Goal: Task Accomplishment & Management: Manage account settings

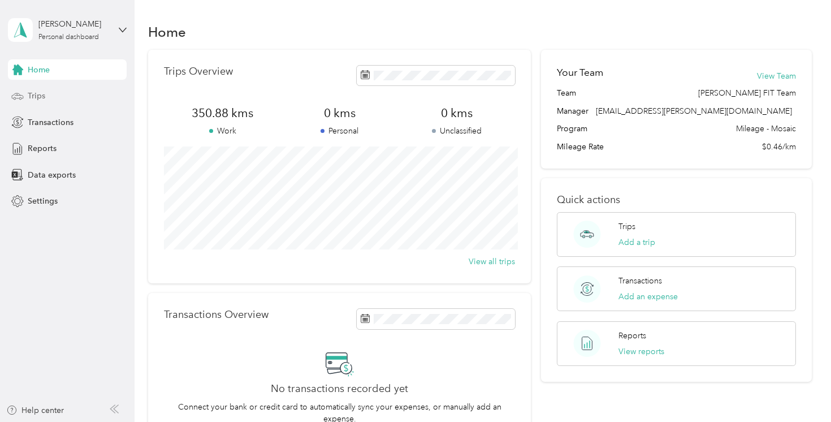
click at [72, 99] on div "Trips" at bounding box center [67, 96] width 119 height 20
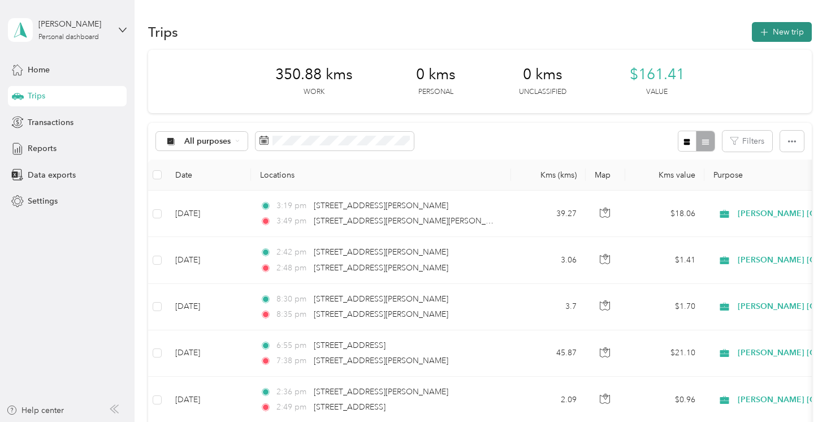
click at [782, 25] on button "New trip" at bounding box center [782, 32] width 60 height 20
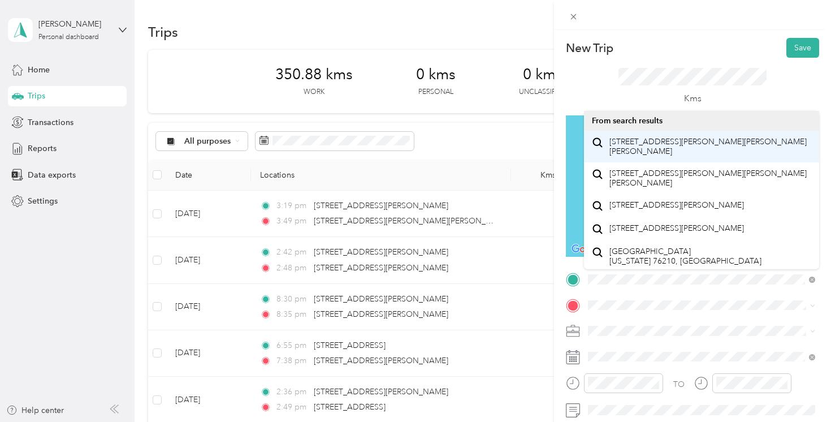
click at [657, 156] on span "[STREET_ADDRESS][PERSON_NAME][PERSON_NAME][PERSON_NAME]" at bounding box center [710, 147] width 202 height 20
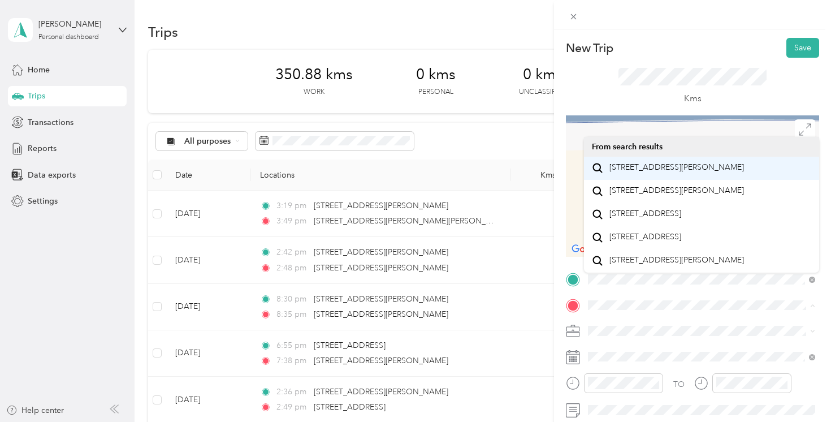
click at [664, 167] on span "[STREET_ADDRESS][PERSON_NAME]" at bounding box center [676, 167] width 135 height 10
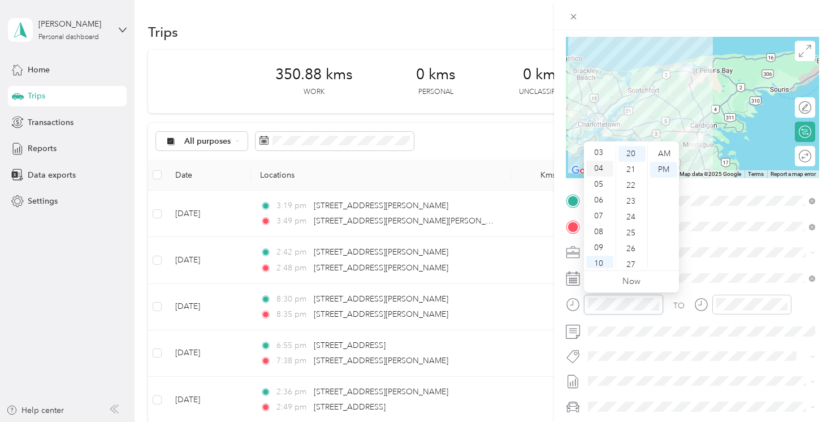
scroll to position [52, 0]
click at [596, 162] on div "04" at bounding box center [599, 165] width 27 height 16
click at [631, 161] on div "17" at bounding box center [631, 162] width 27 height 16
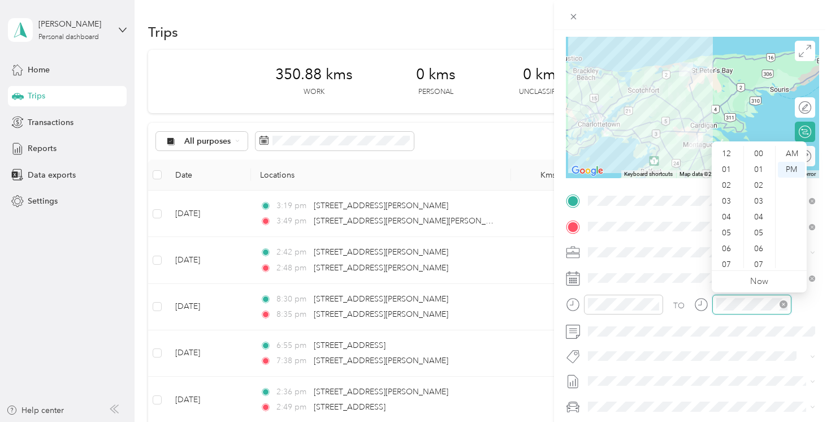
scroll to position [68, 0]
click at [728, 150] on div "04" at bounding box center [727, 149] width 27 height 16
click at [763, 255] on div "44" at bounding box center [759, 257] width 27 height 16
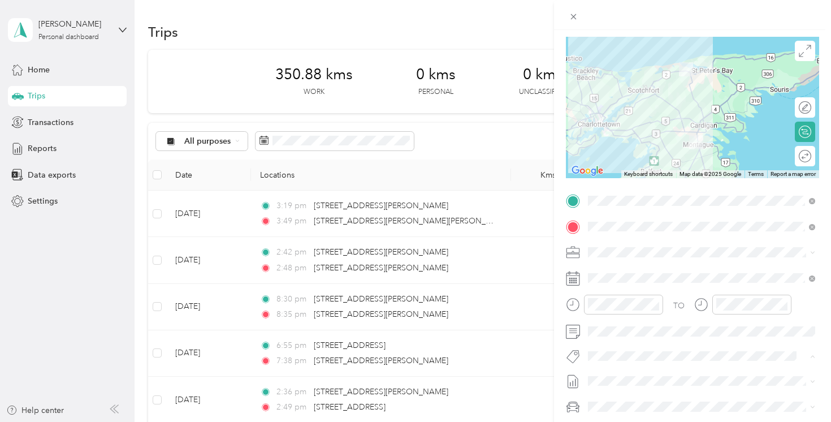
click at [674, 382] on div "Fit [PERSON_NAME] Team" at bounding box center [701, 376] width 219 height 14
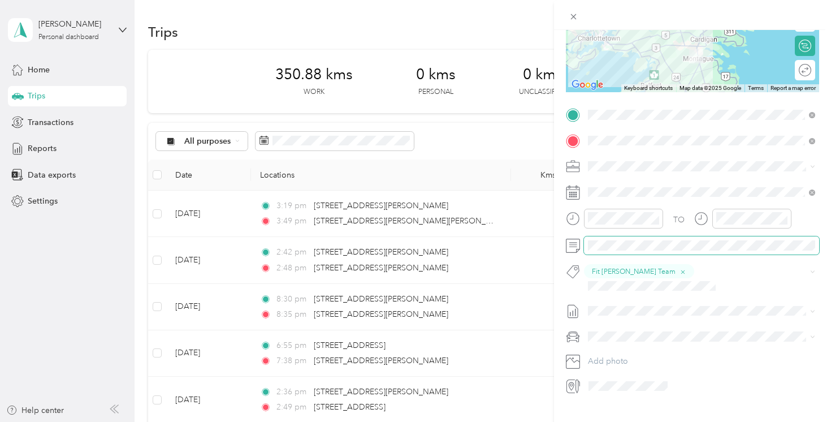
scroll to position [0, 0]
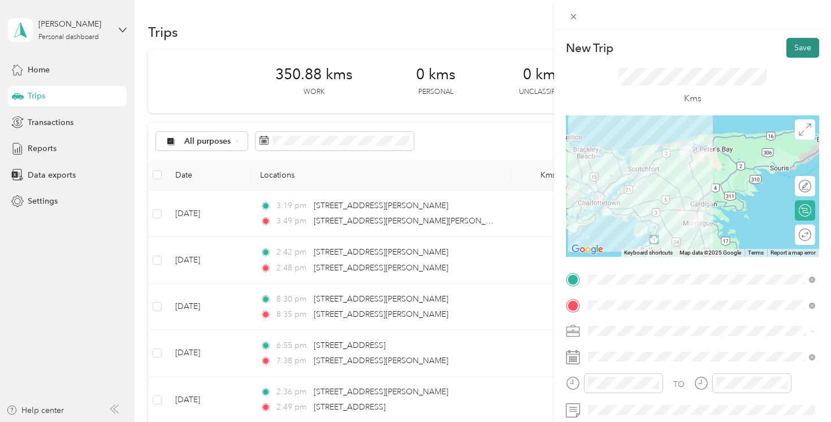
click at [800, 53] on button "Save" at bounding box center [802, 48] width 33 height 20
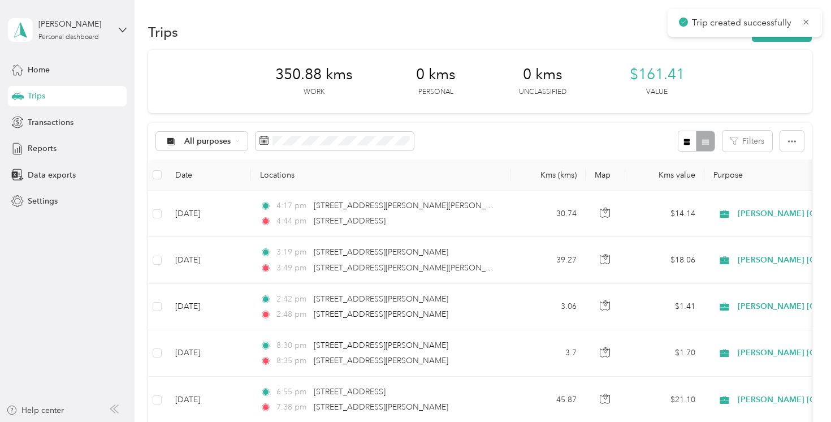
click at [789, 34] on div "Trip created successfully" at bounding box center [745, 23] width 154 height 28
click at [775, 40] on button "New trip" at bounding box center [782, 32] width 60 height 20
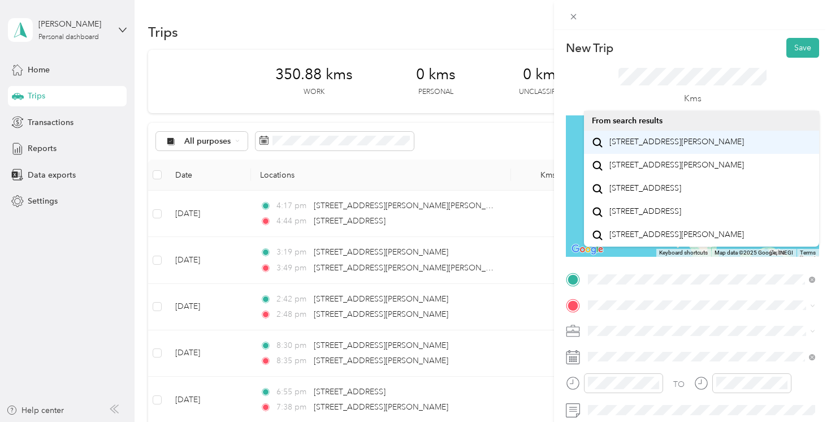
click at [649, 137] on span "[STREET_ADDRESS][PERSON_NAME]" at bounding box center [676, 142] width 135 height 10
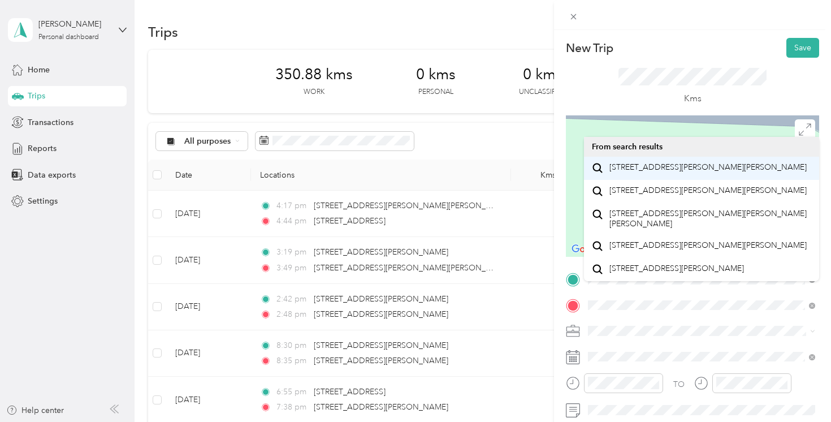
click at [676, 171] on span "[STREET_ADDRESS][PERSON_NAME][PERSON_NAME]" at bounding box center [707, 167] width 197 height 10
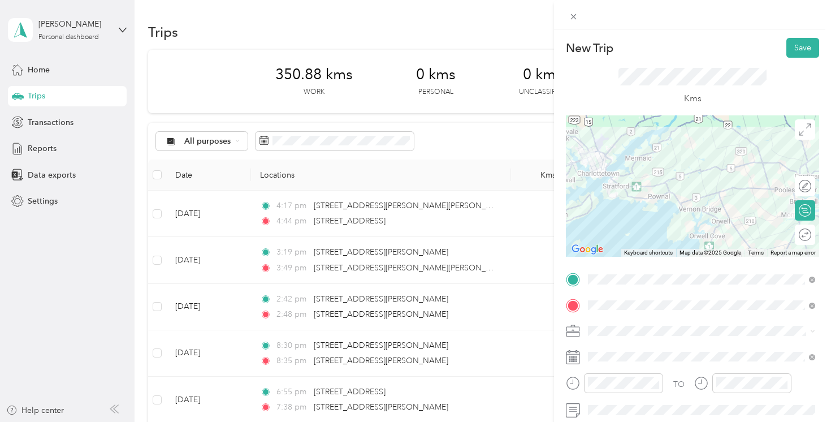
scroll to position [163, 0]
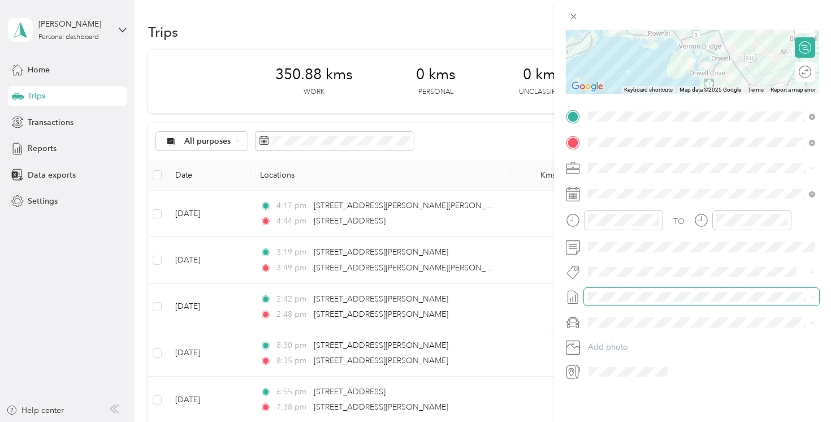
click at [643, 291] on span at bounding box center [701, 297] width 235 height 18
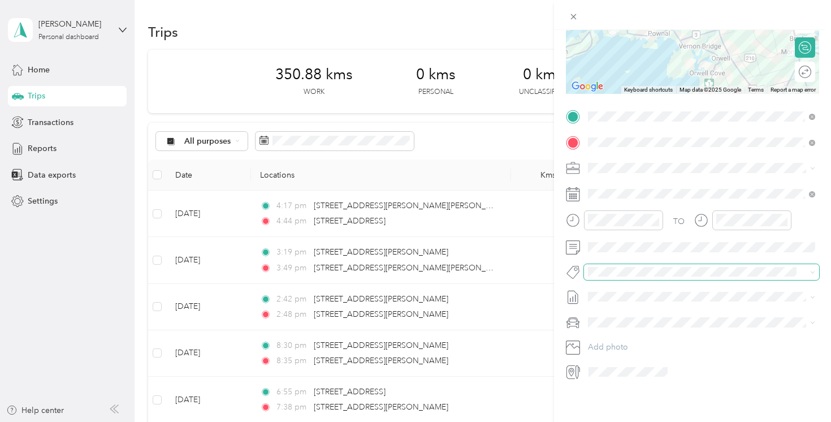
click at [621, 265] on span at bounding box center [701, 272] width 235 height 16
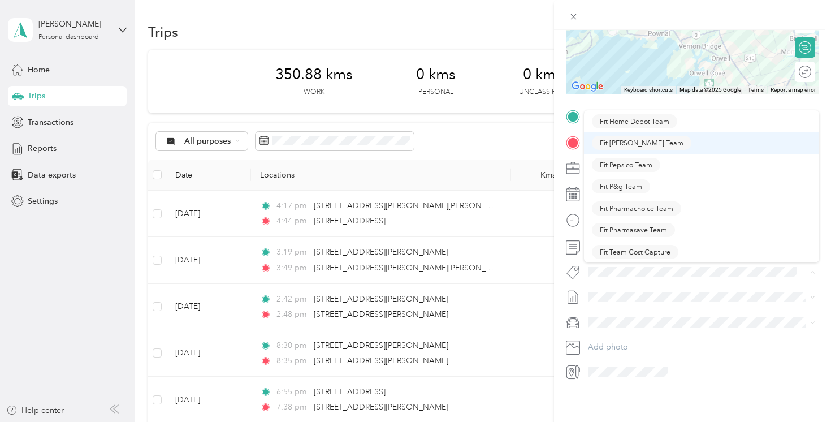
click at [672, 150] on ol "Fit Home Depot Team Fit [PERSON_NAME] Team Fit Pepsico Team Fit P&g Team Fit Ph…" at bounding box center [701, 186] width 235 height 153
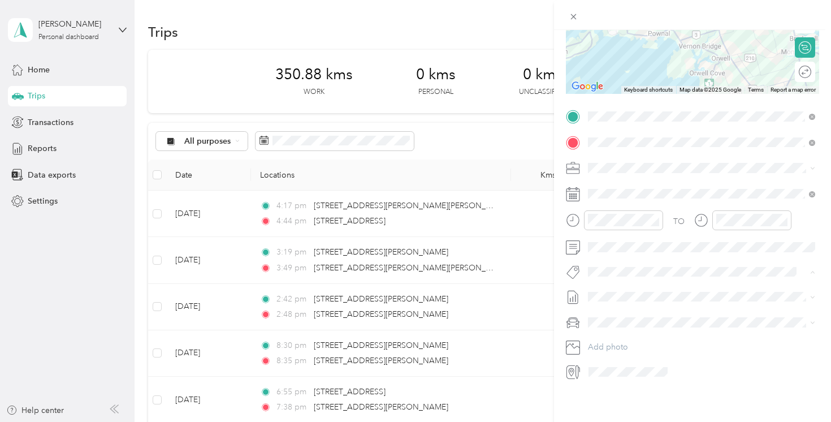
click at [616, 141] on span "Fit [PERSON_NAME] Team" at bounding box center [642, 143] width 84 height 10
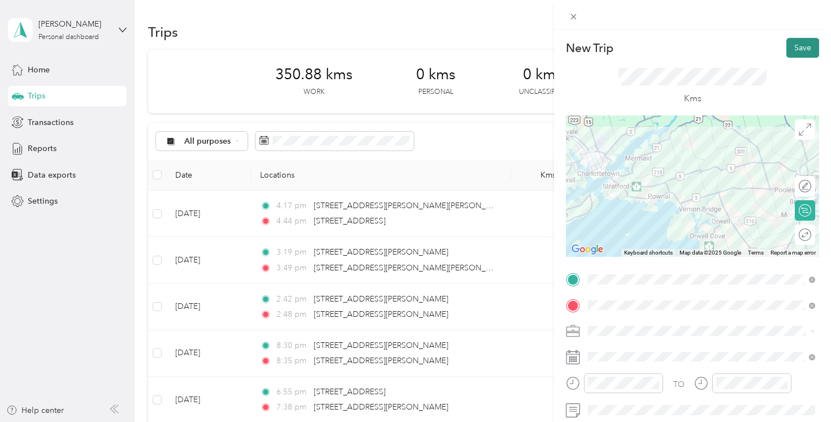
click at [808, 41] on button "Save" at bounding box center [802, 48] width 33 height 20
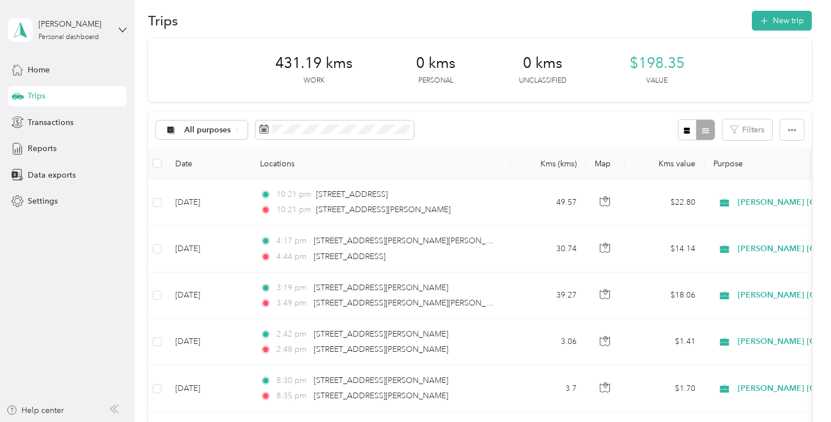
scroll to position [7, 0]
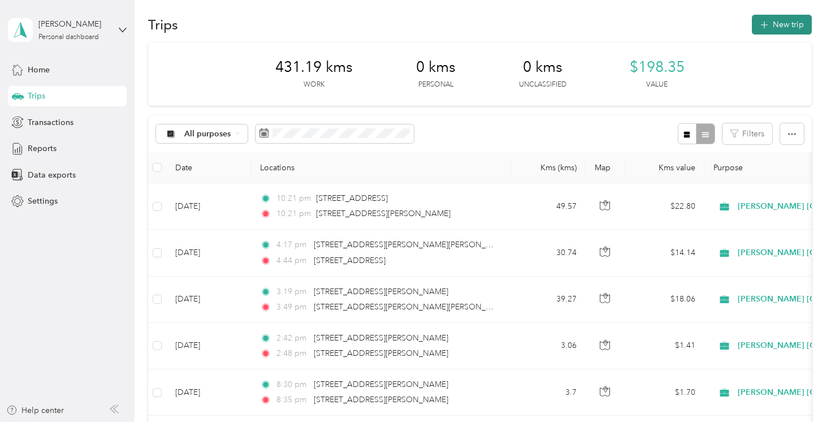
click at [786, 22] on button "New trip" at bounding box center [782, 25] width 60 height 20
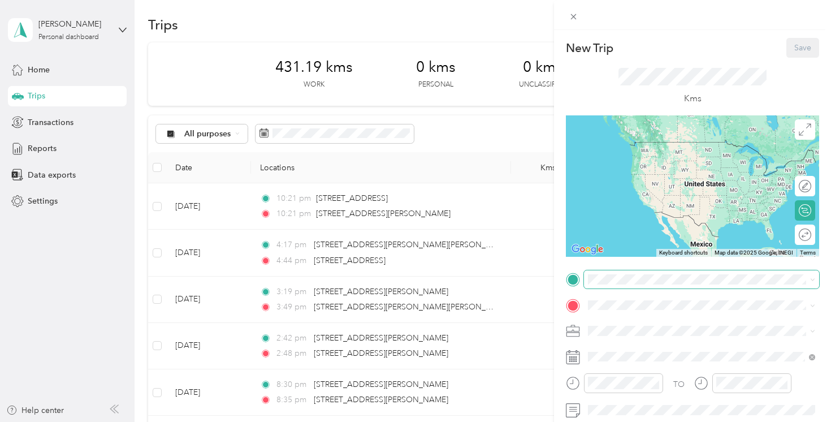
click at [631, 271] on span at bounding box center [701, 279] width 235 height 18
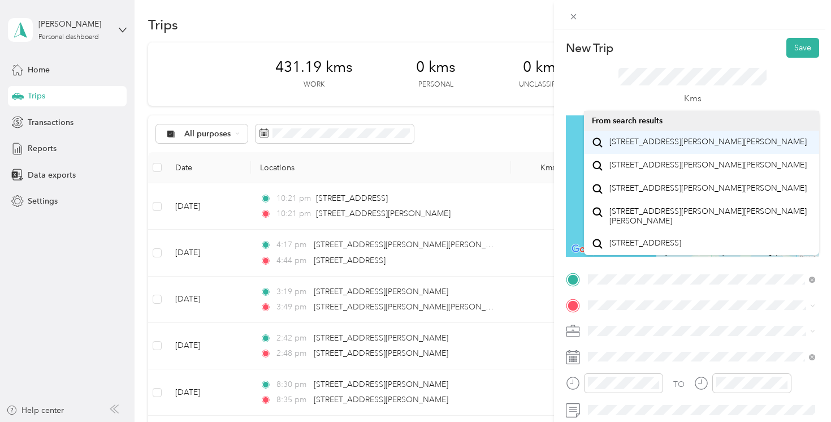
click at [659, 154] on li "[STREET_ADDRESS][PERSON_NAME][PERSON_NAME]" at bounding box center [701, 142] width 235 height 23
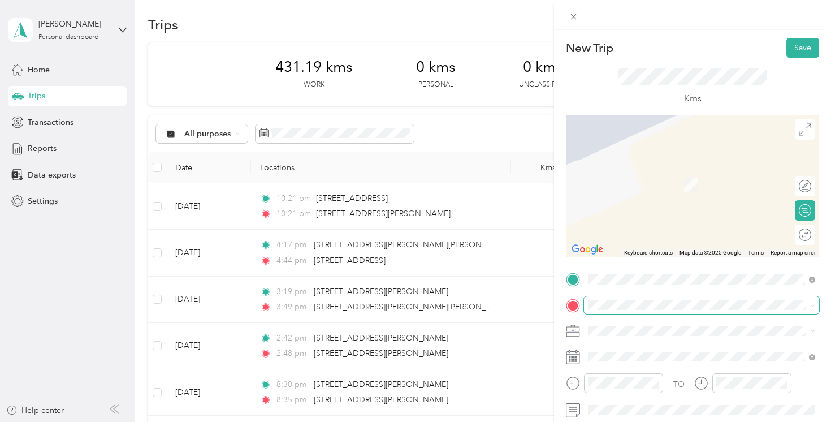
click at [635, 311] on span at bounding box center [701, 305] width 235 height 18
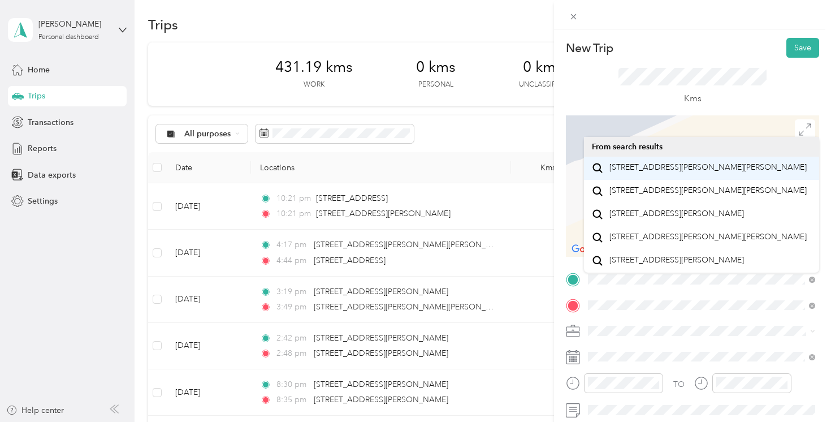
click at [635, 170] on span "[STREET_ADDRESS][PERSON_NAME][PERSON_NAME]" at bounding box center [707, 167] width 197 height 10
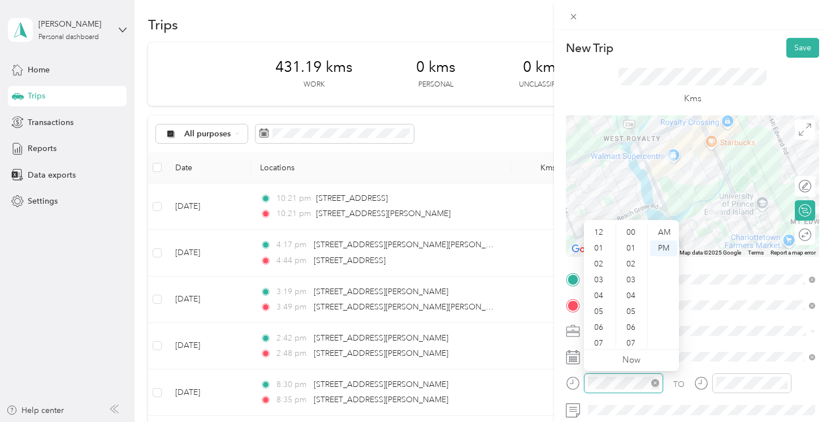
scroll to position [68, 0]
click at [605, 299] on div "09" at bounding box center [599, 307] width 27 height 16
click at [604, 304] on div "09" at bounding box center [599, 307] width 27 height 16
click at [635, 261] on div "16" at bounding box center [631, 257] width 27 height 16
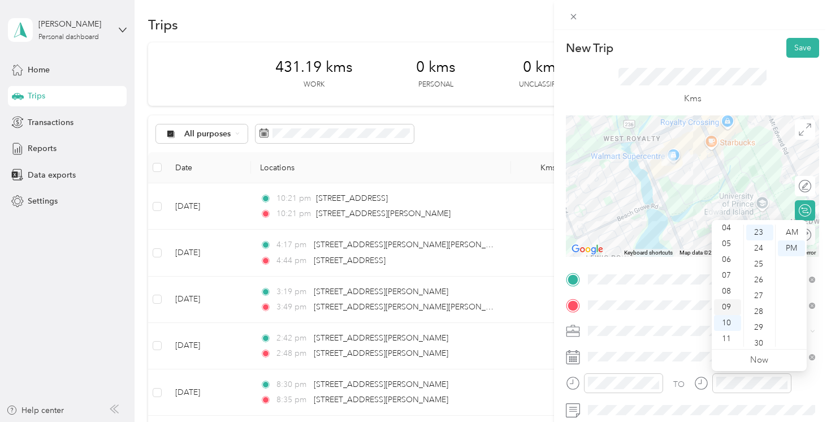
click at [728, 312] on div "09" at bounding box center [727, 307] width 27 height 16
click at [799, 47] on button "Save" at bounding box center [802, 48] width 33 height 20
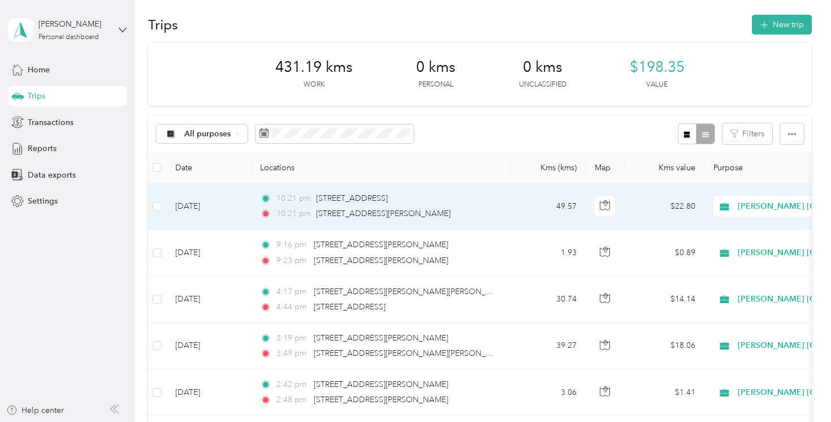
click at [576, 206] on td "49.57" at bounding box center [548, 206] width 75 height 46
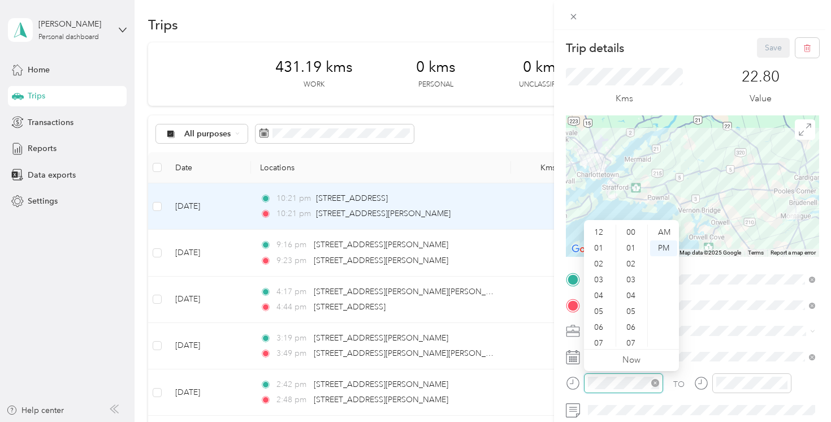
scroll to position [68, 0]
click at [602, 296] on div "08" at bounding box center [599, 291] width 27 height 16
click at [604, 271] on div "07" at bounding box center [599, 275] width 27 height 16
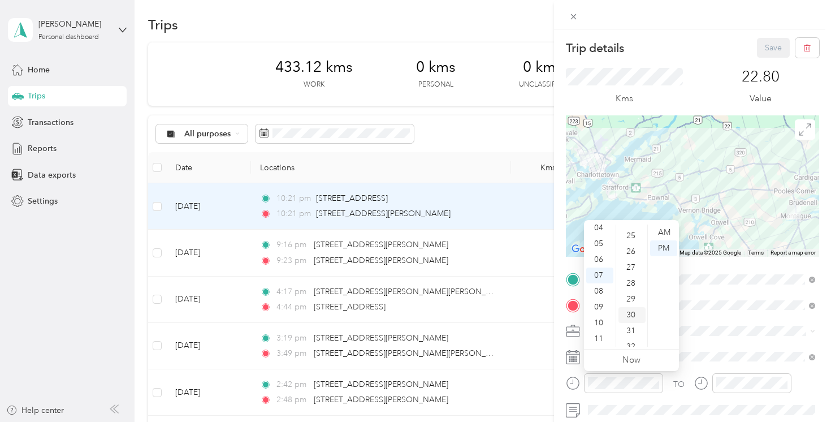
click at [633, 313] on div "30" at bounding box center [631, 315] width 27 height 16
click at [598, 271] on div "07" at bounding box center [599, 275] width 27 height 16
click at [635, 347] on div "12 01 02 03 04 05 06 07 08 09 10 11 00 01 02 03 04 05 06 07 08 09 10 11 12 13 1…" at bounding box center [631, 285] width 95 height 127
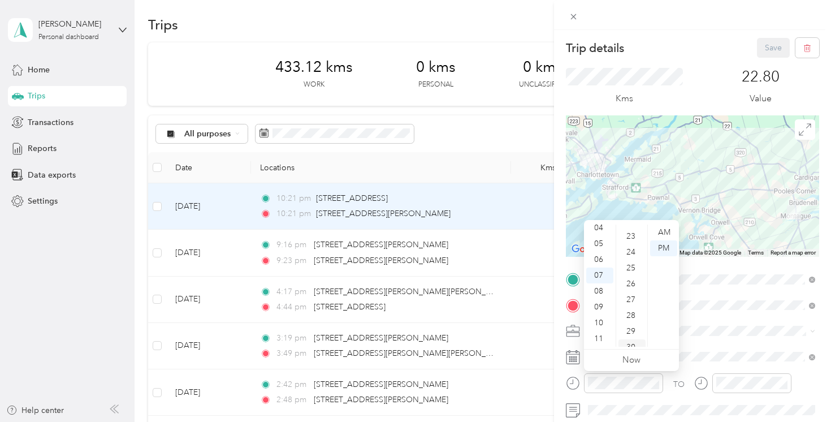
click at [631, 341] on div "30" at bounding box center [631, 347] width 27 height 16
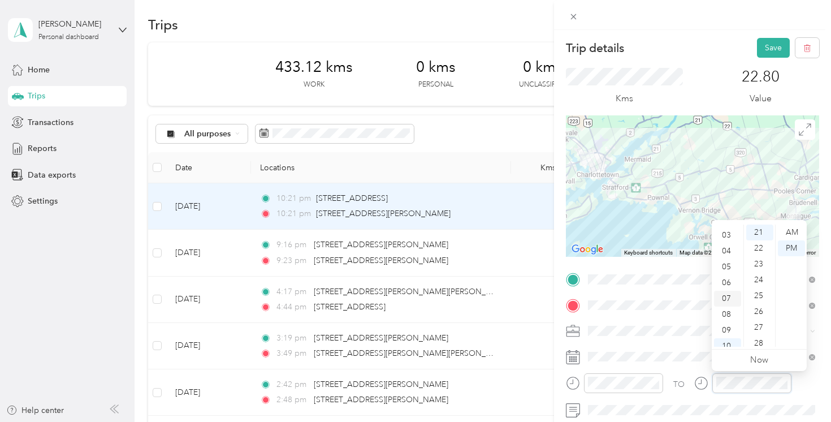
scroll to position [68, 0]
click at [726, 296] on div "08" at bounding box center [727, 291] width 27 height 16
click at [761, 226] on div "10" at bounding box center [759, 228] width 27 height 16
click at [762, 267] on div "12" at bounding box center [759, 264] width 27 height 16
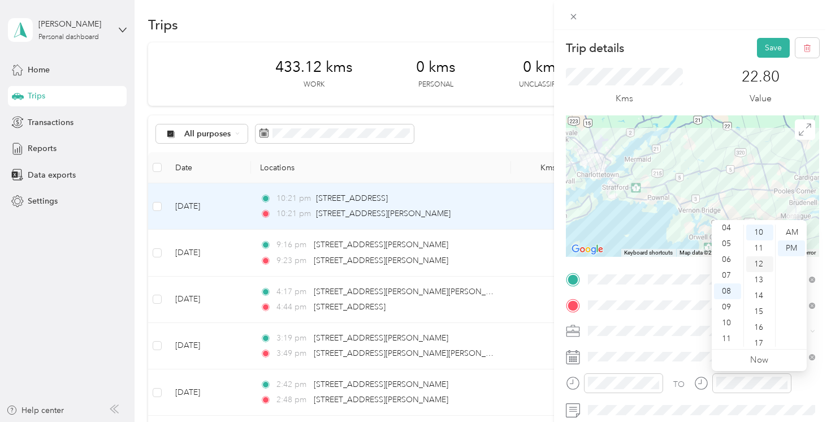
scroll to position [190, 0]
click at [765, 50] on button "Save" at bounding box center [773, 48] width 33 height 20
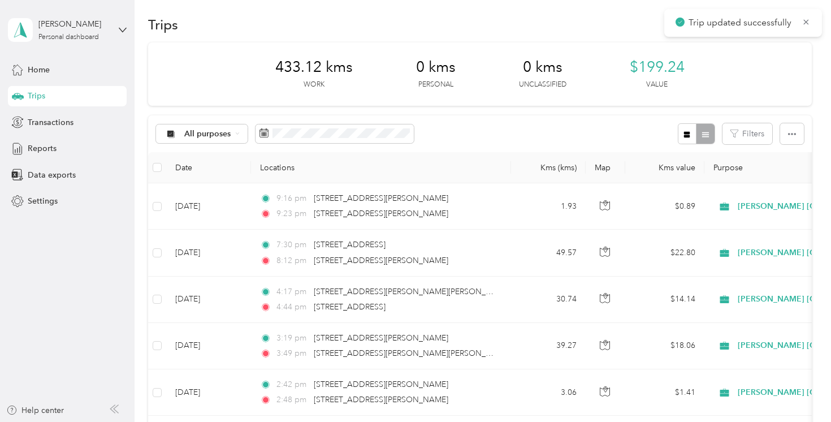
click at [639, 127] on div "All purposes Filters" at bounding box center [479, 133] width 663 height 37
